Goal: Task Accomplishment & Management: Use online tool/utility

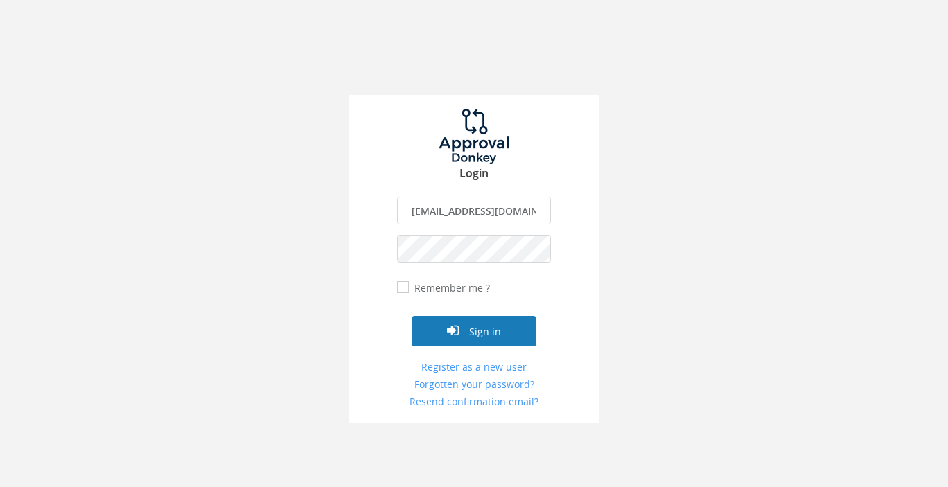
click at [478, 333] on button "Sign in" at bounding box center [474, 331] width 125 height 30
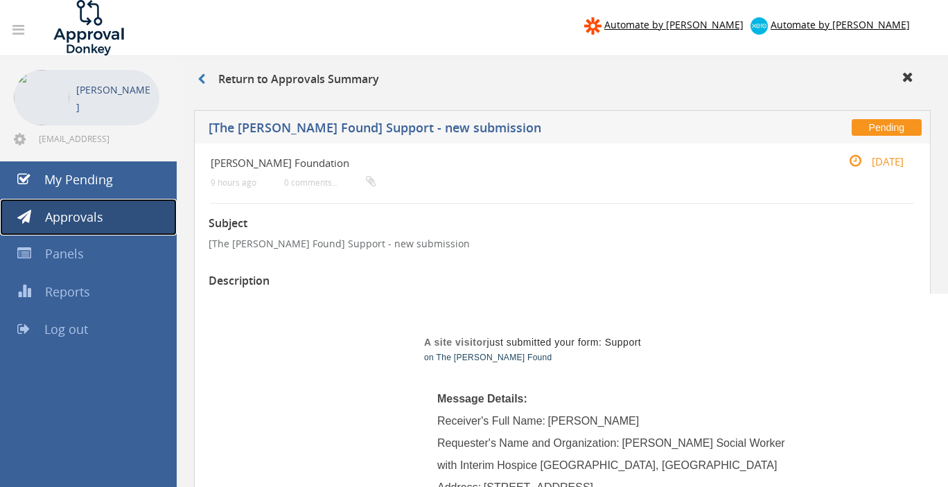
click at [88, 219] on span "Approvals" at bounding box center [74, 217] width 58 height 17
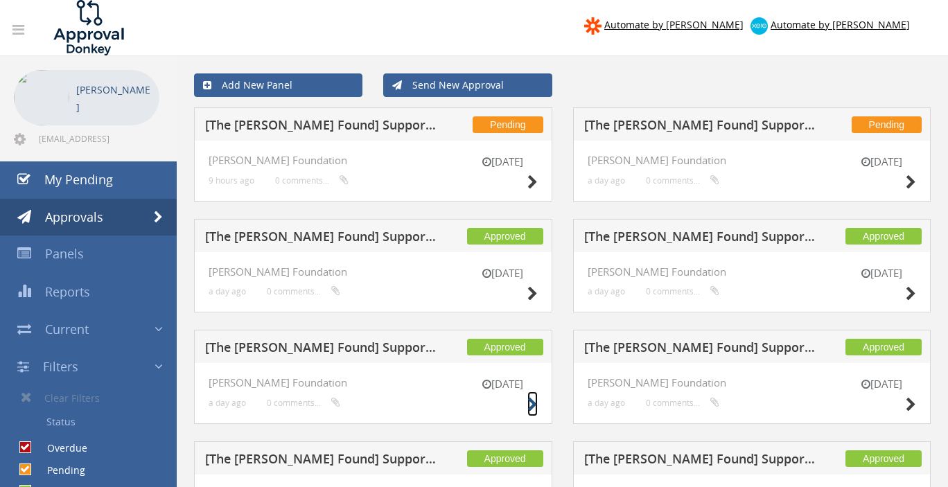
click at [533, 402] on icon at bounding box center [532, 405] width 10 height 15
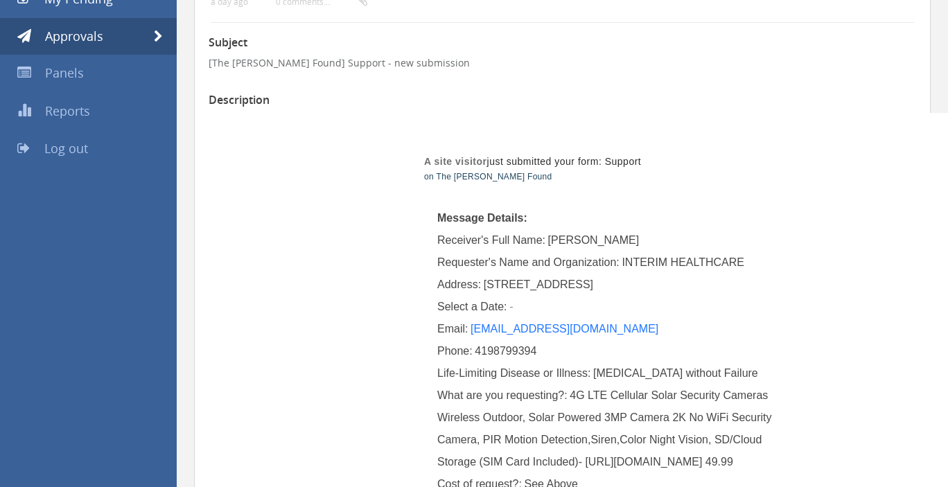
scroll to position [146, 0]
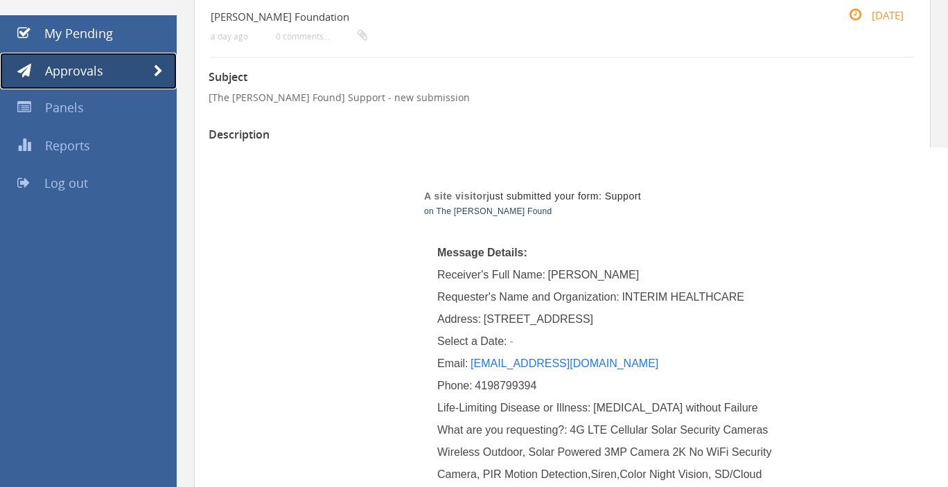
click at [80, 71] on span "Approvals" at bounding box center [74, 70] width 58 height 17
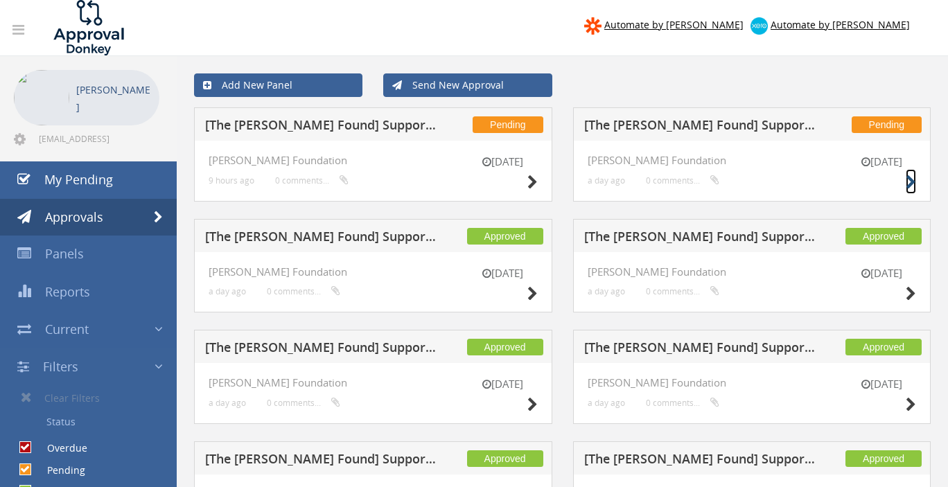
click at [914, 181] on icon at bounding box center [911, 182] width 10 height 15
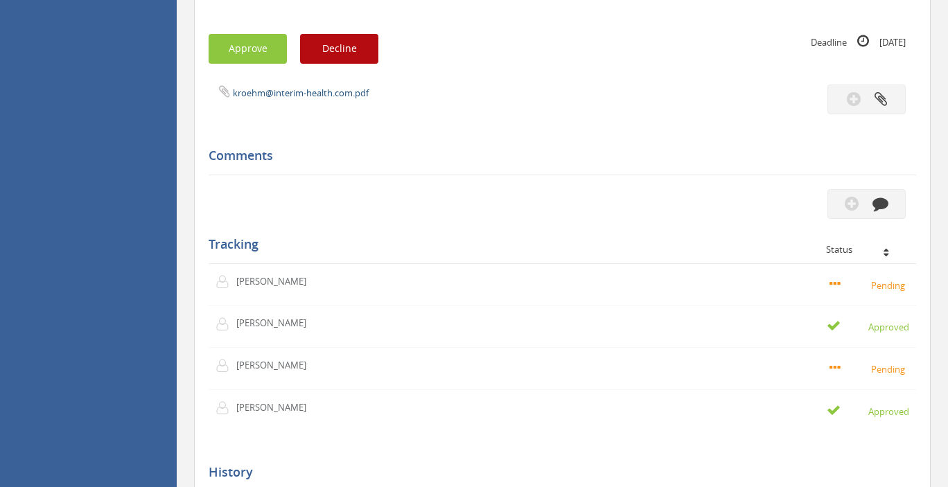
scroll to position [1024, 0]
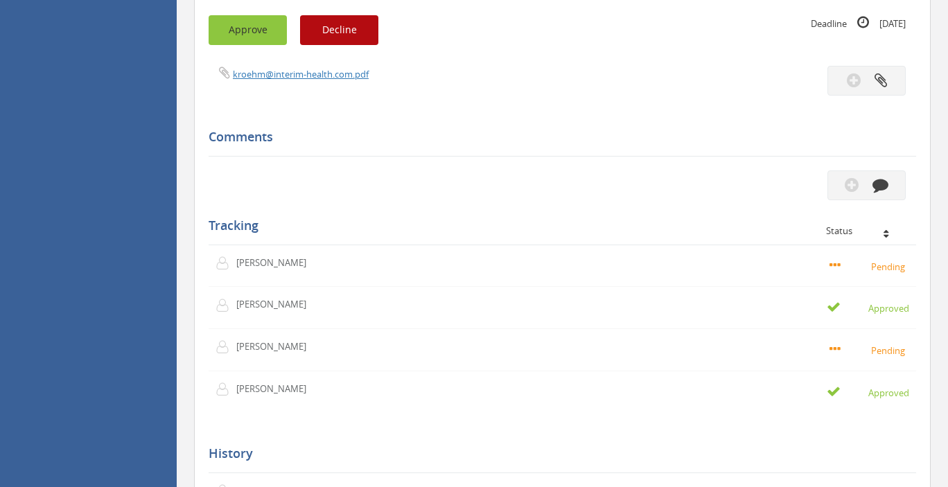
click at [238, 27] on button "Approve" at bounding box center [248, 30] width 78 height 30
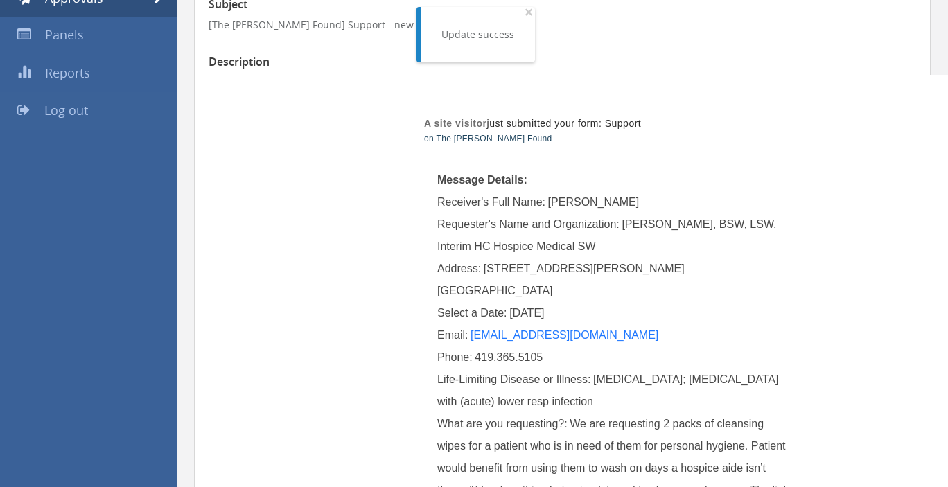
scroll to position [0, 0]
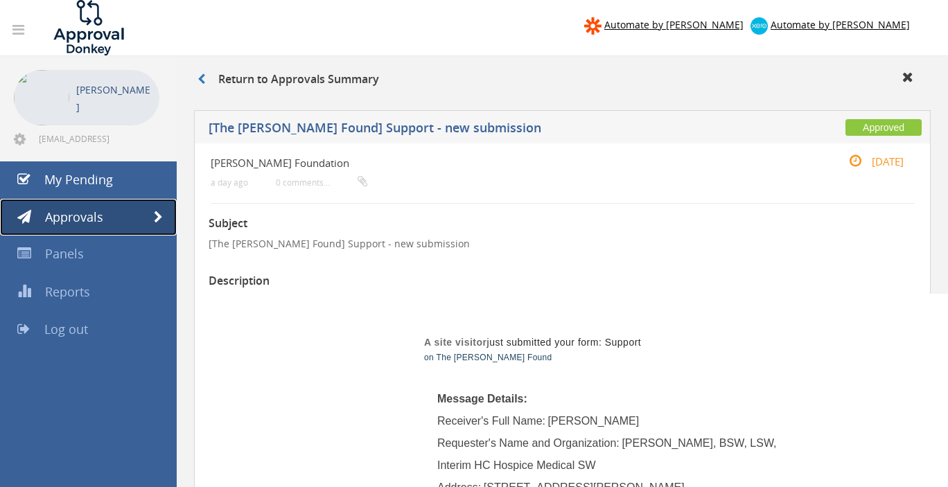
click at [76, 218] on span "Approvals" at bounding box center [74, 217] width 58 height 17
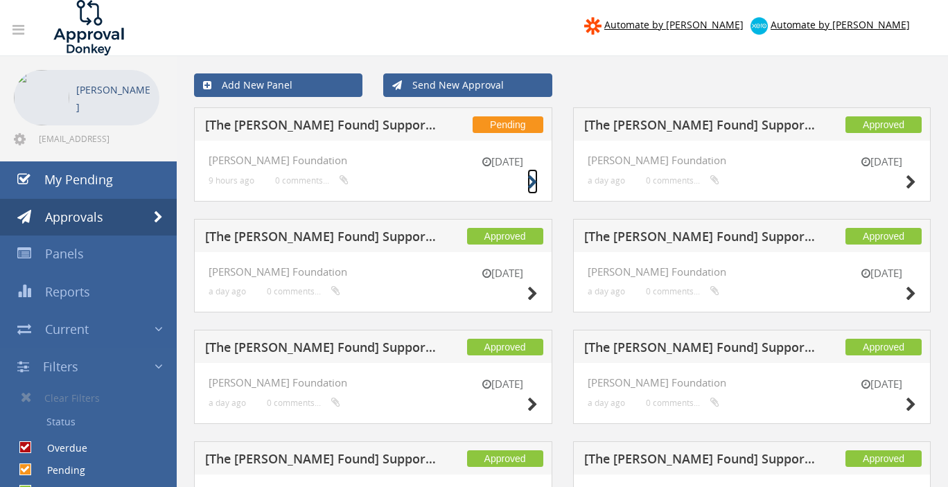
click at [534, 182] on icon at bounding box center [532, 182] width 10 height 15
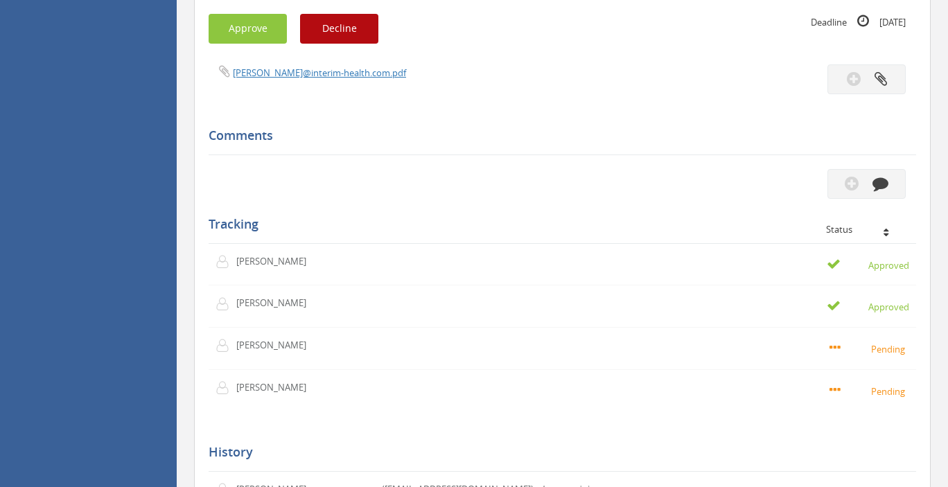
scroll to position [1171, 0]
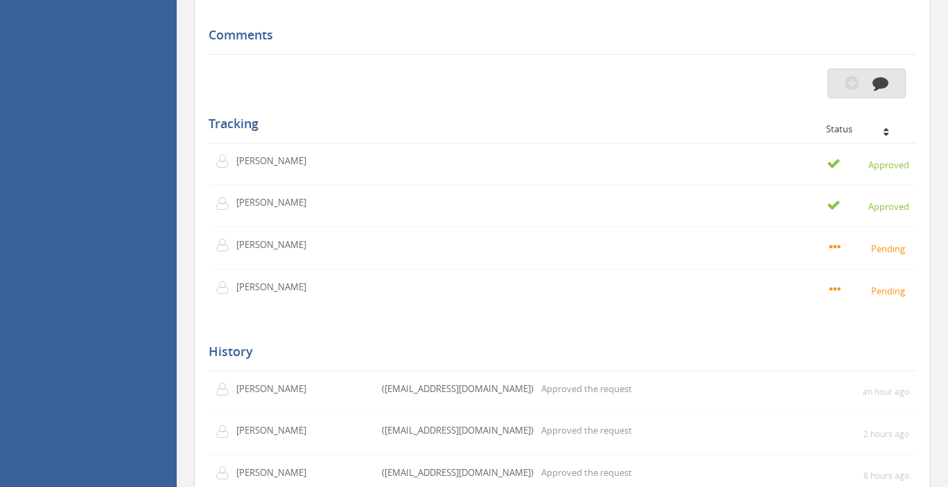
click at [887, 91] on icon "button" at bounding box center [881, 83] width 16 height 16
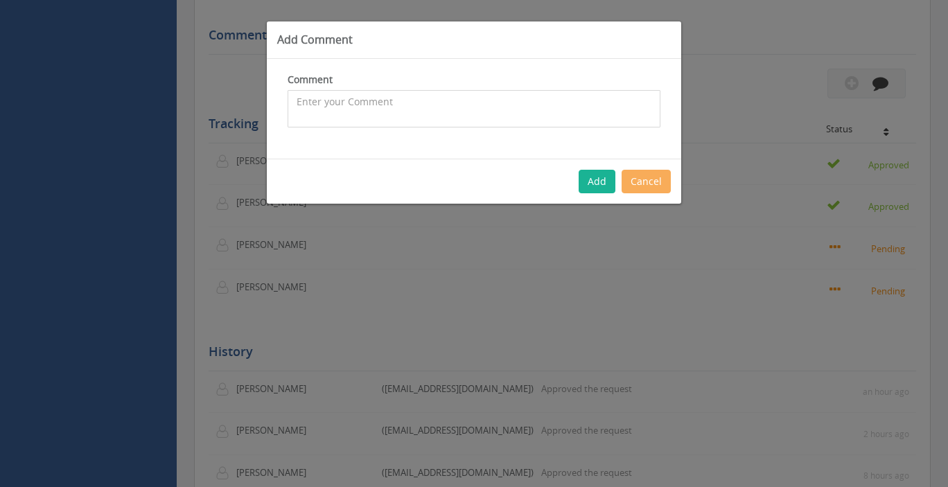
click at [367, 103] on textarea at bounding box center [474, 108] width 373 height 37
type textarea "w"
click at [513, 104] on textarea "We have recently approved security cameras the have cost around $50. Why is thi…" at bounding box center [474, 108] width 373 height 37
type textarea "We have recently approved security cameras that have cost around $50. Why is th…"
click at [600, 179] on button "Add" at bounding box center [597, 182] width 37 height 24
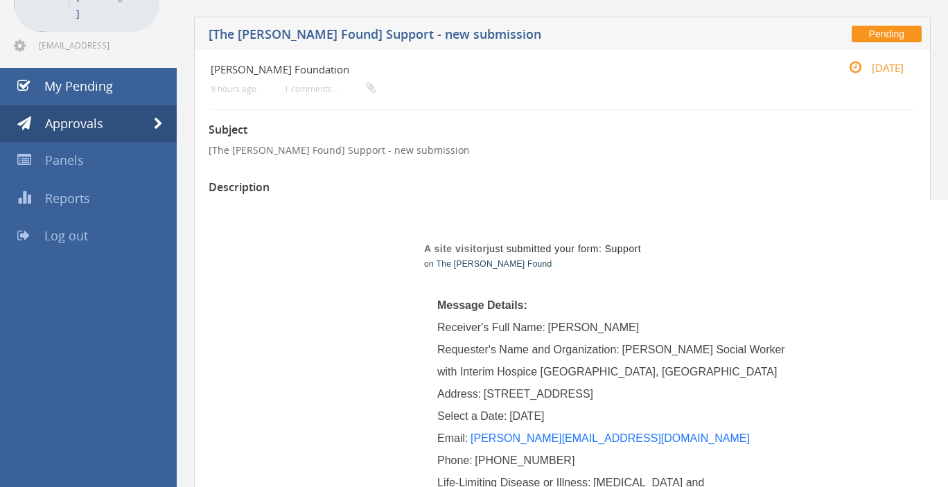
scroll to position [0, 0]
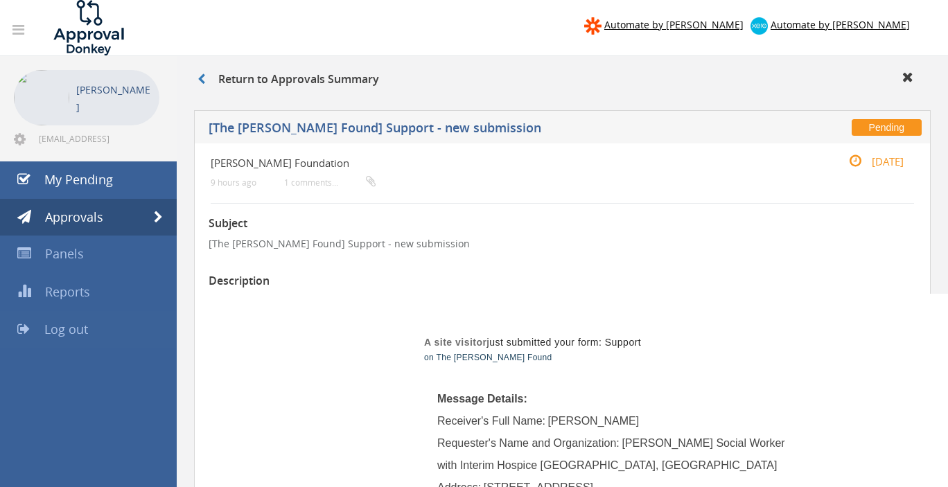
click at [51, 329] on span "Log out" at bounding box center [66, 329] width 44 height 17
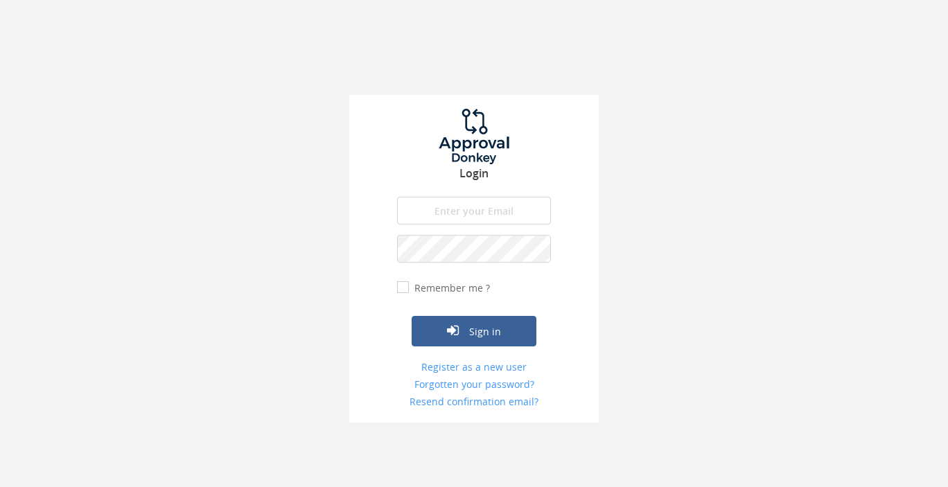
type input "[EMAIL_ADDRESS][DOMAIN_NAME]"
click at [780, 270] on div "Login [EMAIL_ADDRESS][DOMAIN_NAME] The email is required. Invalid email address…" at bounding box center [474, 211] width 948 height 423
